Goal: Check status

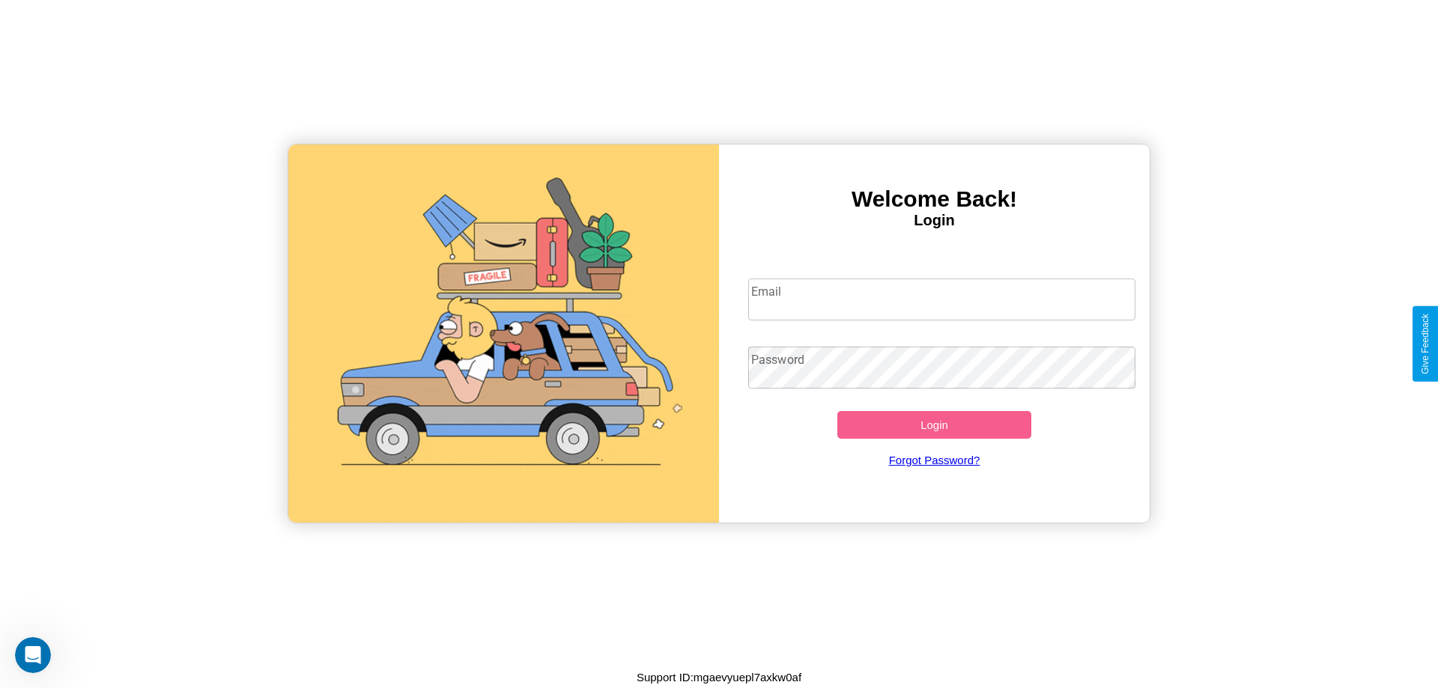
click at [942, 299] on input "Email" at bounding box center [942, 300] width 388 height 42
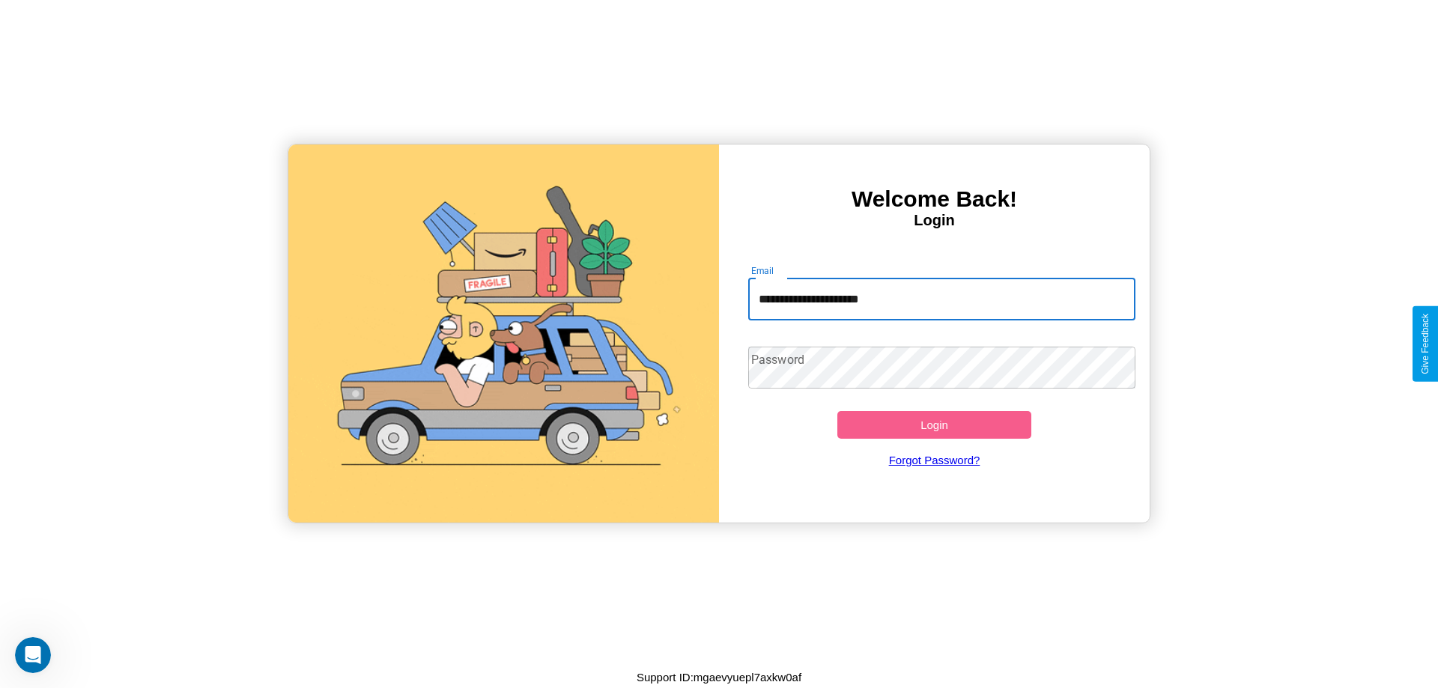
type input "**********"
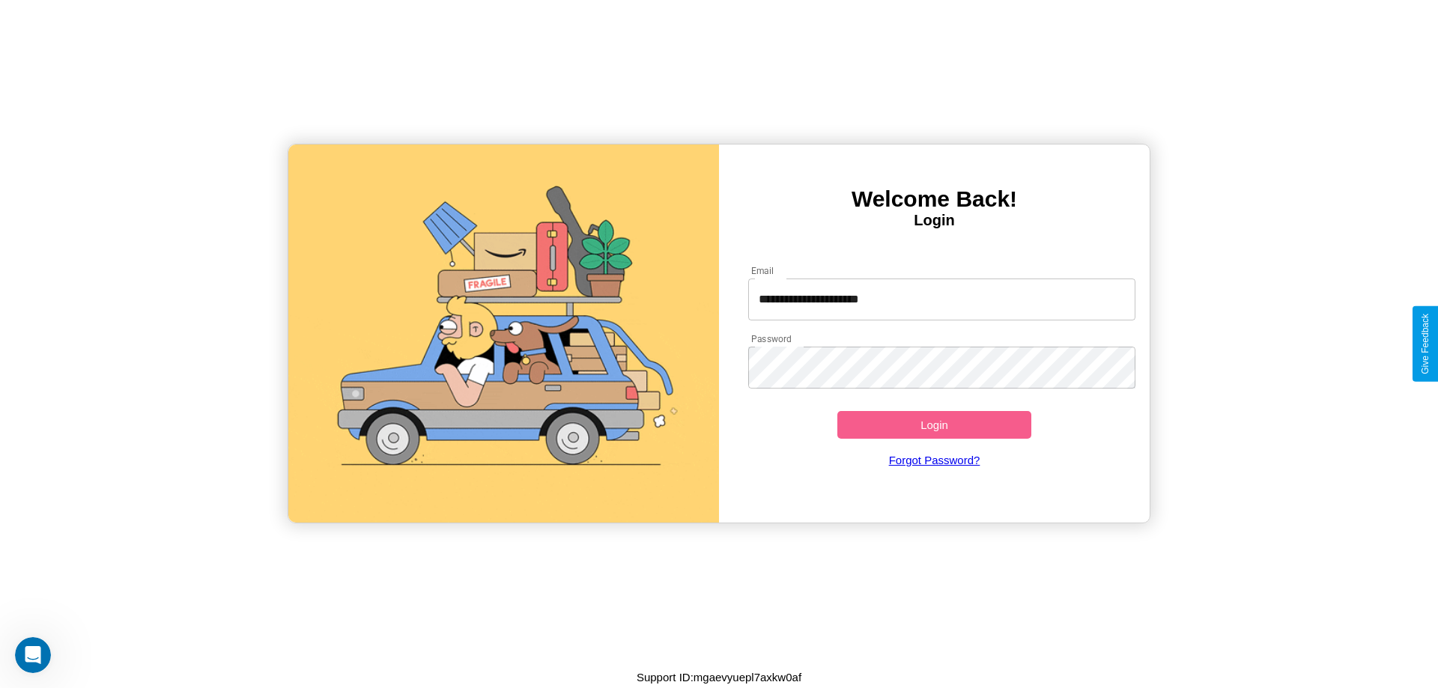
click at [934, 425] on button "Login" at bounding box center [934, 425] width 194 height 28
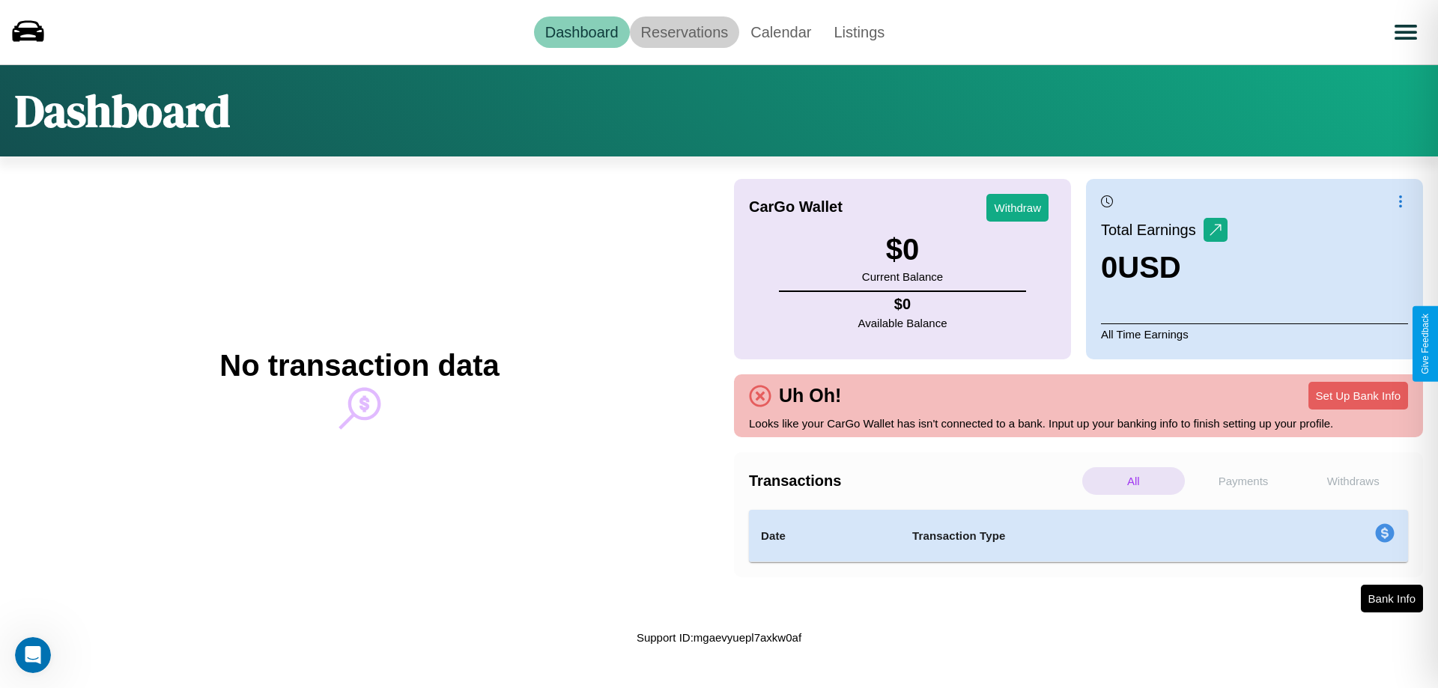
click at [684, 31] on link "Reservations" at bounding box center [685, 31] width 110 height 31
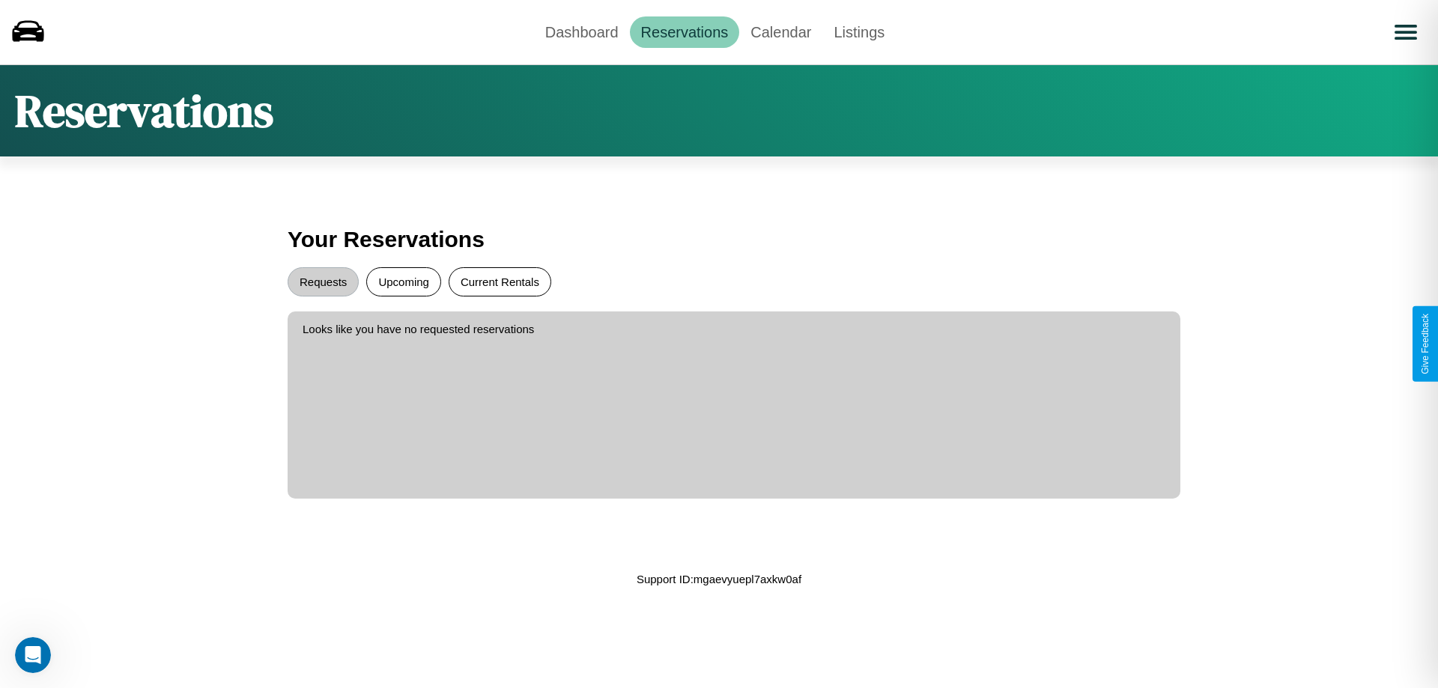
click at [500, 282] on button "Current Rentals" at bounding box center [500, 281] width 103 height 29
click at [404, 282] on button "Upcoming" at bounding box center [403, 281] width 75 height 29
click at [323, 282] on button "Requests" at bounding box center [323, 281] width 71 height 29
click at [581, 31] on link "Dashboard" at bounding box center [582, 31] width 96 height 31
